Goal: Information Seeking & Learning: Learn about a topic

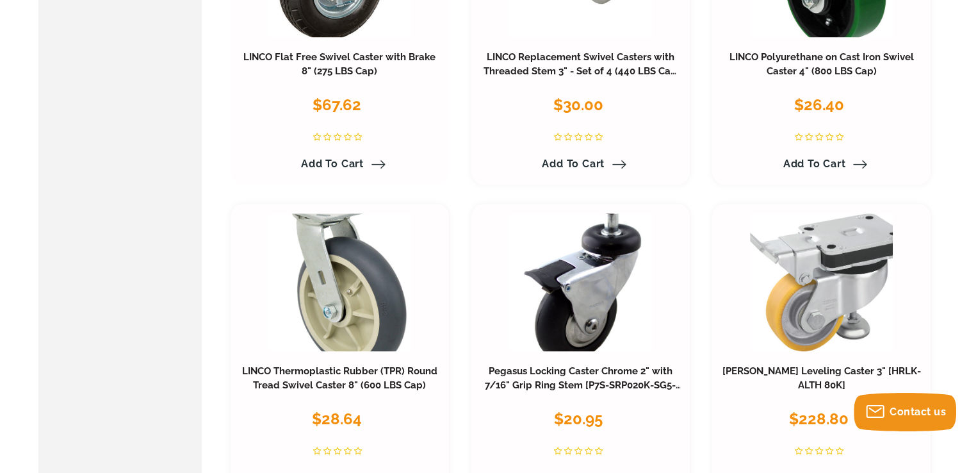
scroll to position [897, 0]
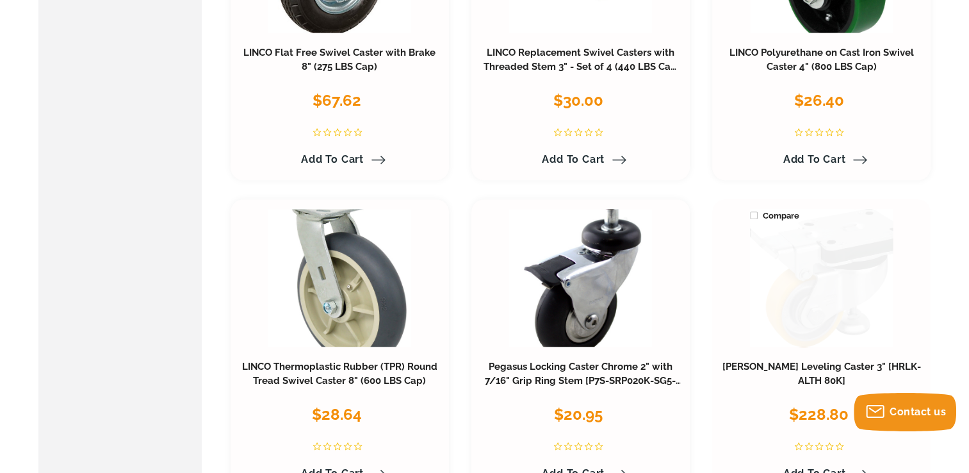
click at [806, 268] on link at bounding box center [821, 278] width 143 height 138
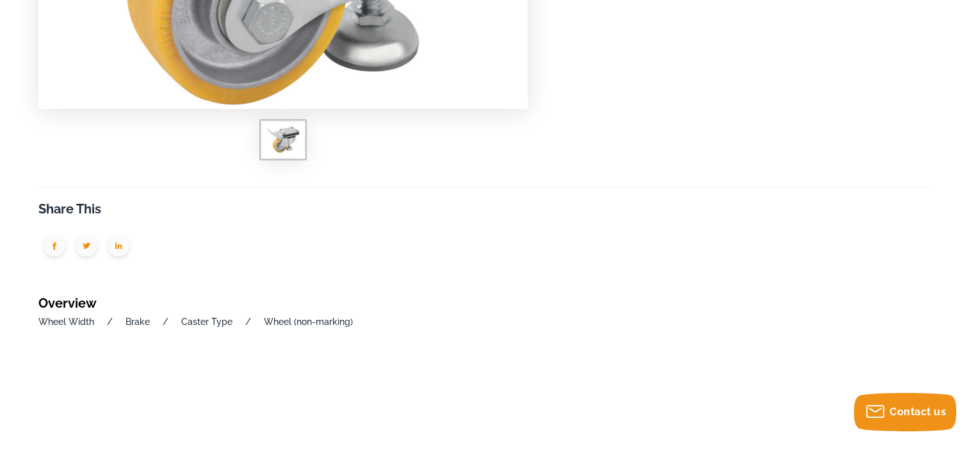
scroll to position [192, 0]
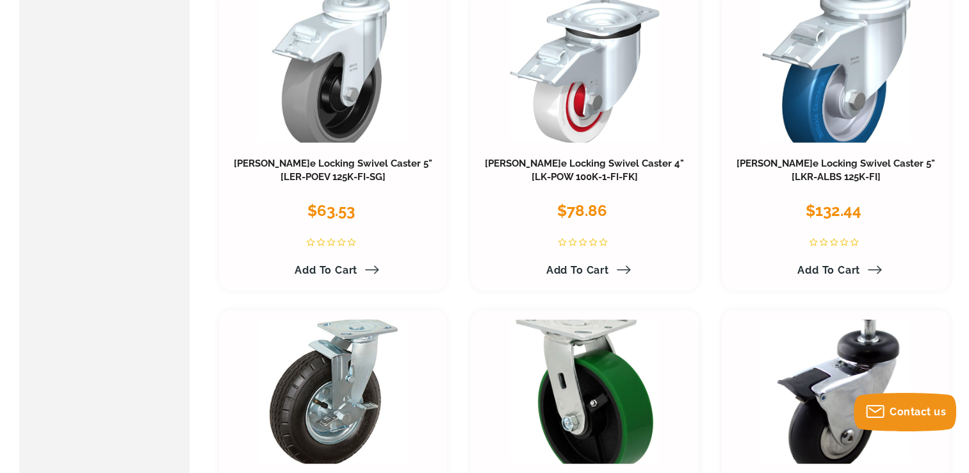
scroll to position [2626, 0]
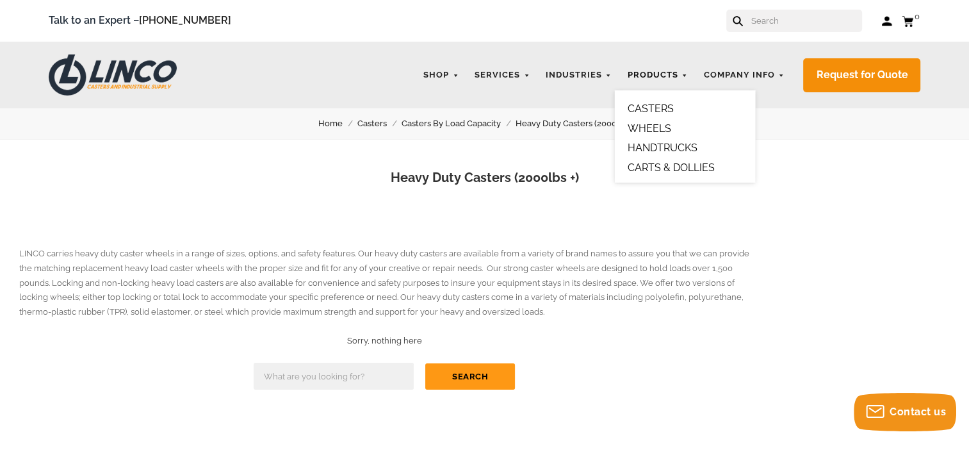
click at [667, 65] on link "Products" at bounding box center [657, 75] width 73 height 25
click at [656, 105] on link "CASTERS" at bounding box center [651, 108] width 46 height 12
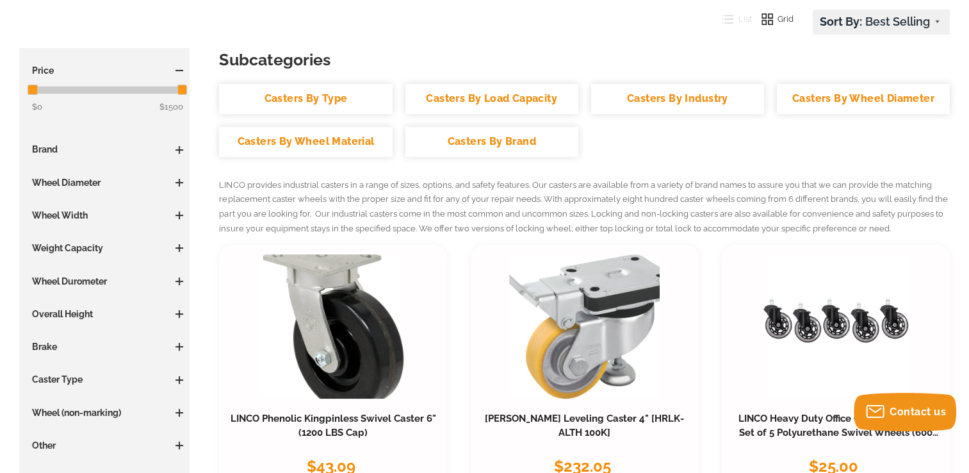
scroll to position [192, 0]
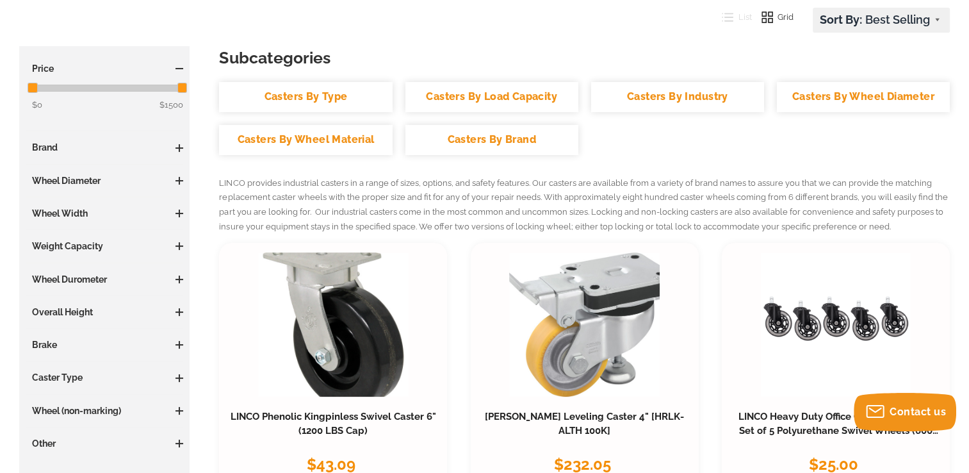
click at [523, 95] on link "Casters By Load Capacity" at bounding box center [491, 97] width 173 height 30
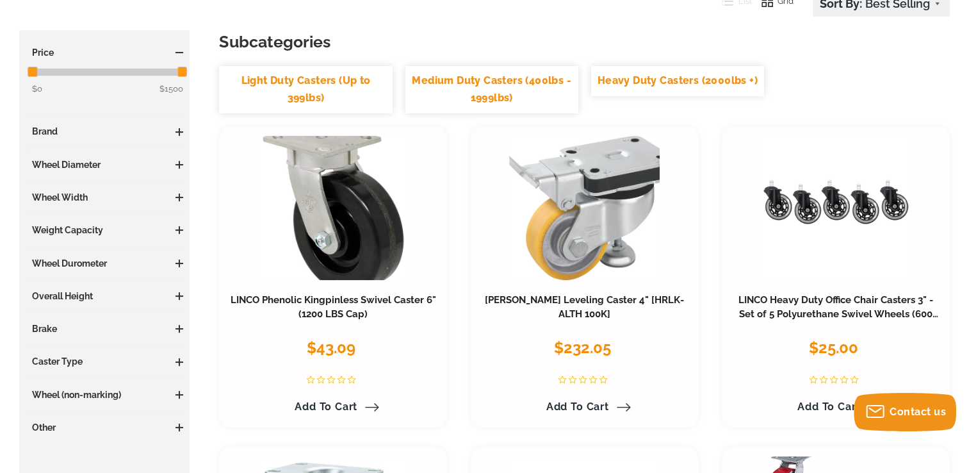
scroll to position [256, 0]
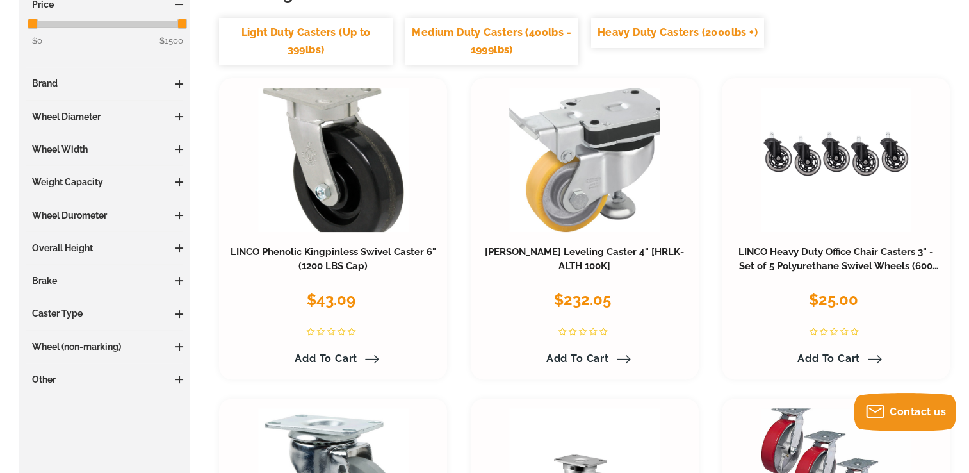
click at [177, 115] on span at bounding box center [180, 117] width 8 height 8
